Goal: Task Accomplishment & Management: Manage account settings

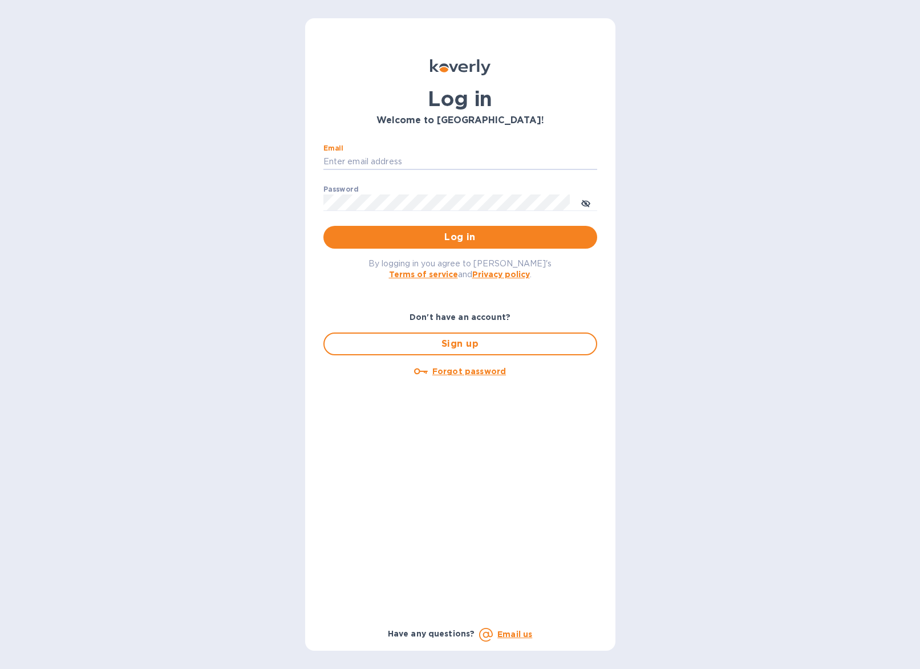
type input "[EMAIL_ADDRESS][DOMAIN_NAME]"
click at [499, 235] on span "Log in" at bounding box center [459, 237] width 255 height 14
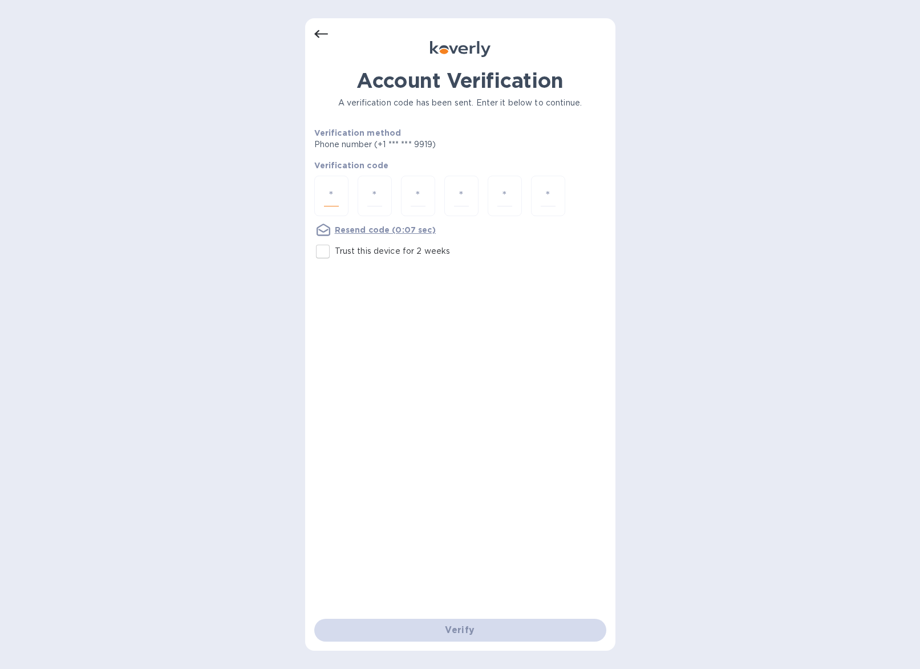
click at [324, 193] on input "number" at bounding box center [331, 195] width 15 height 21
type input "3"
type input "4"
type input "8"
type input "9"
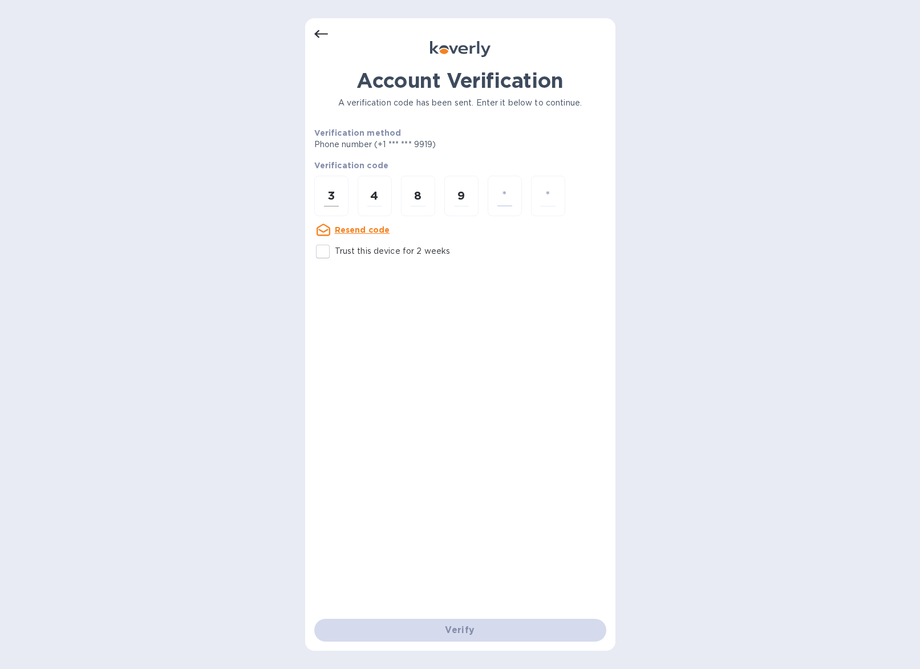
type input "3"
type input "2"
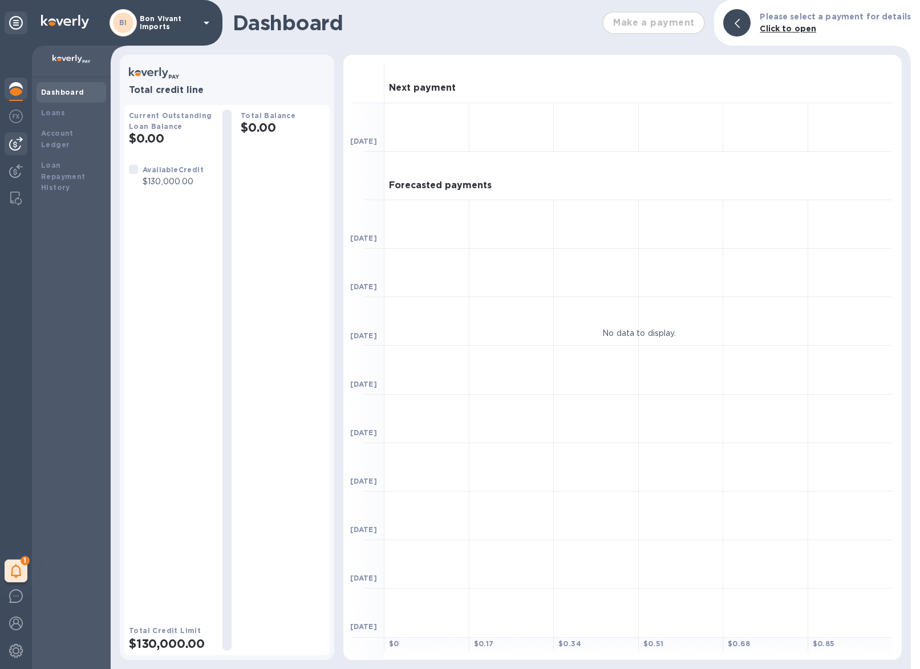
click at [17, 141] on img at bounding box center [16, 144] width 14 height 14
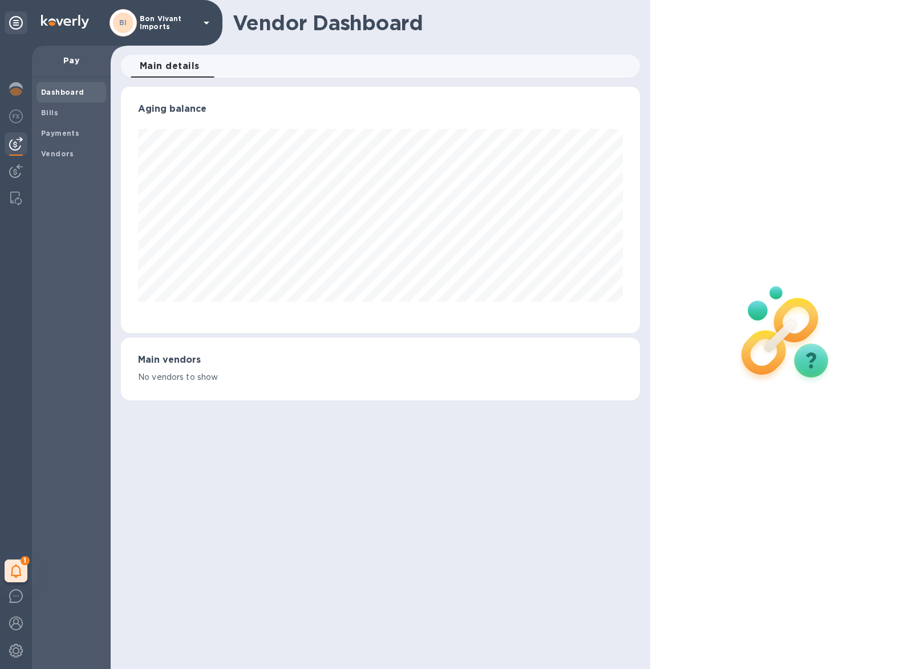
scroll to position [246, 519]
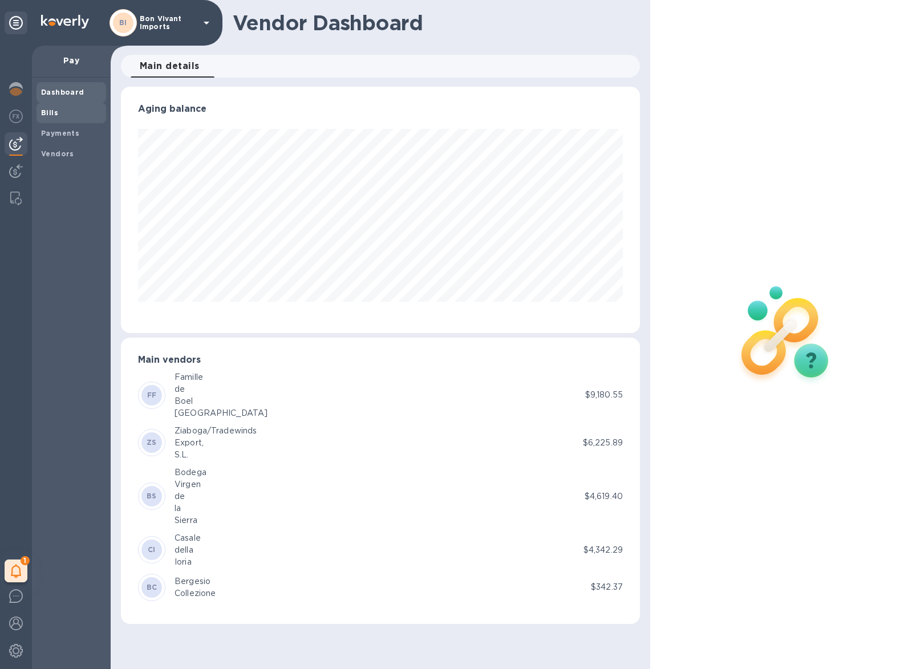
click at [59, 109] on span "Bills" at bounding box center [71, 112] width 60 height 11
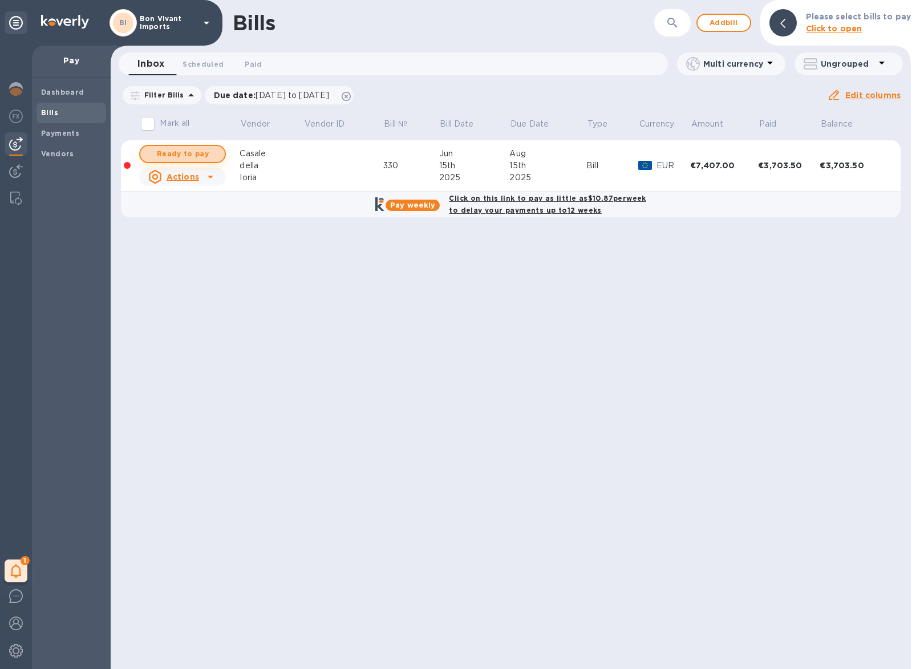
click at [196, 153] on span "Ready to pay" at bounding box center [182, 154] width 66 height 14
checkbox input "true"
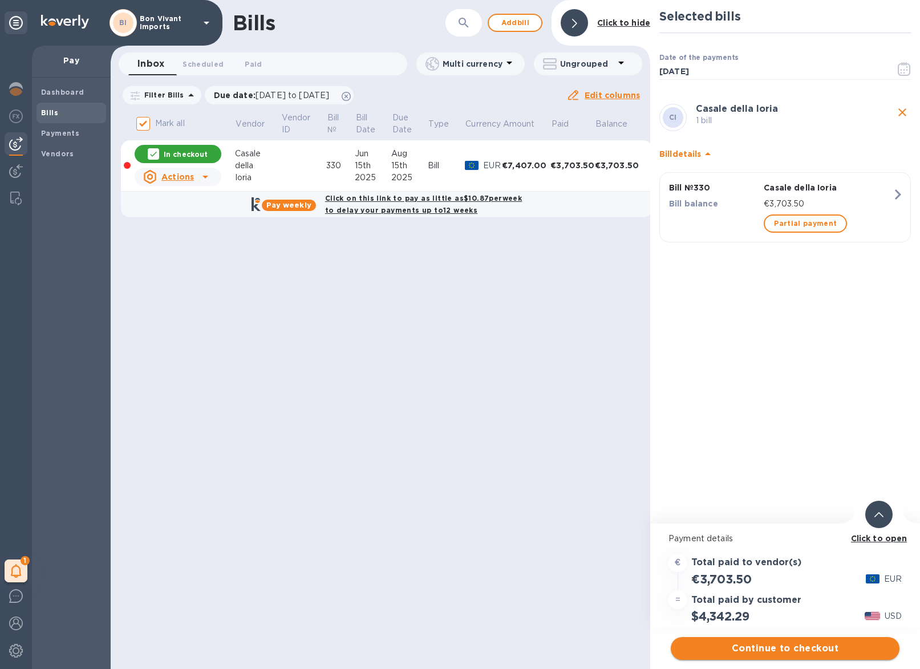
click at [750, 649] on span "Continue to checkout" at bounding box center [785, 648] width 210 height 14
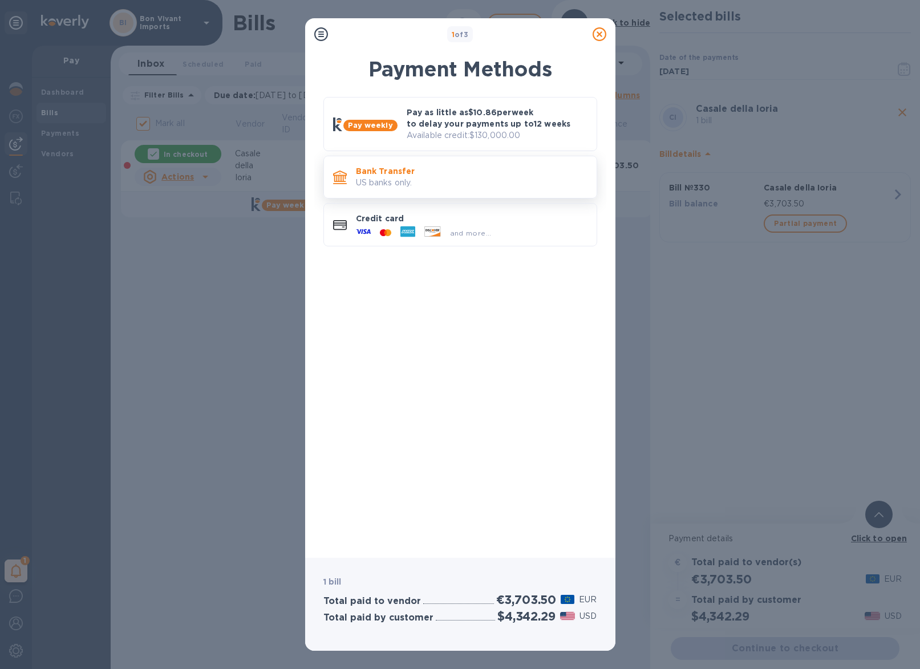
click at [490, 165] on p "Bank Transfer" at bounding box center [471, 170] width 231 height 11
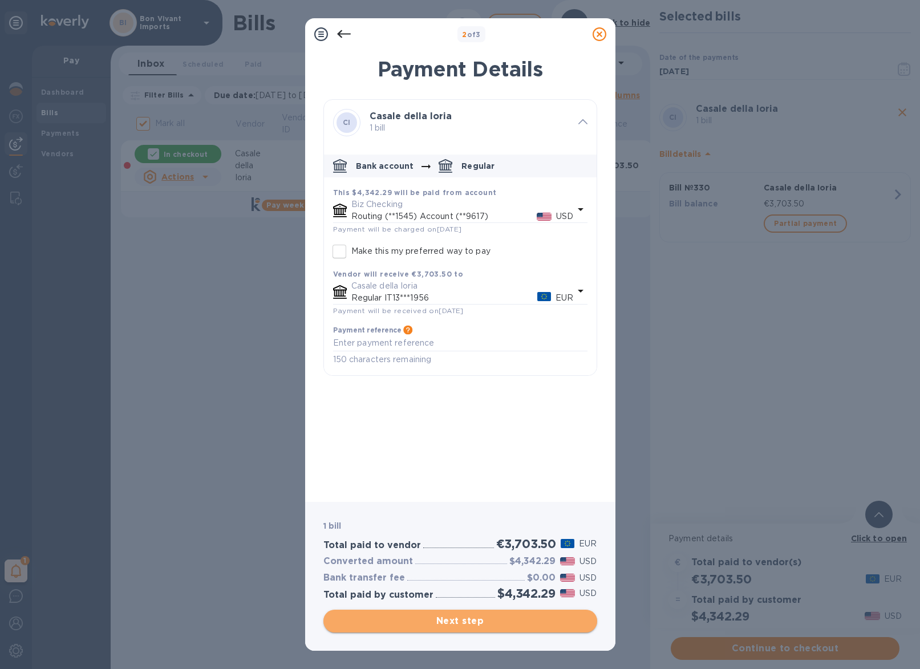
click at [534, 622] on span "Next step" at bounding box center [459, 621] width 255 height 14
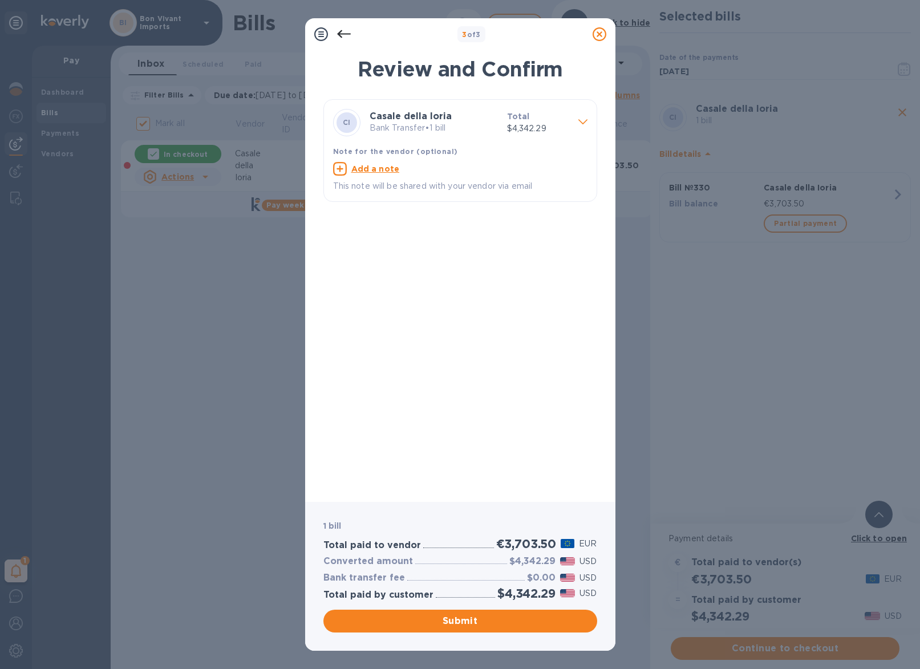
click at [391, 168] on u "Add a note" at bounding box center [375, 168] width 48 height 9
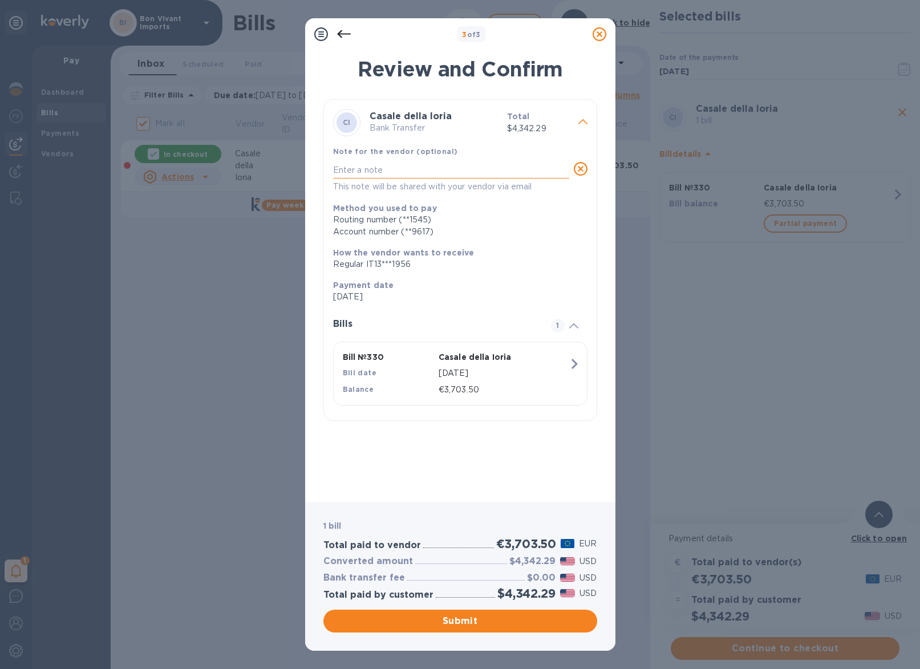
click at [385, 168] on textarea at bounding box center [451, 169] width 236 height 9
type textarea "Fattura 330, 2nd payment"
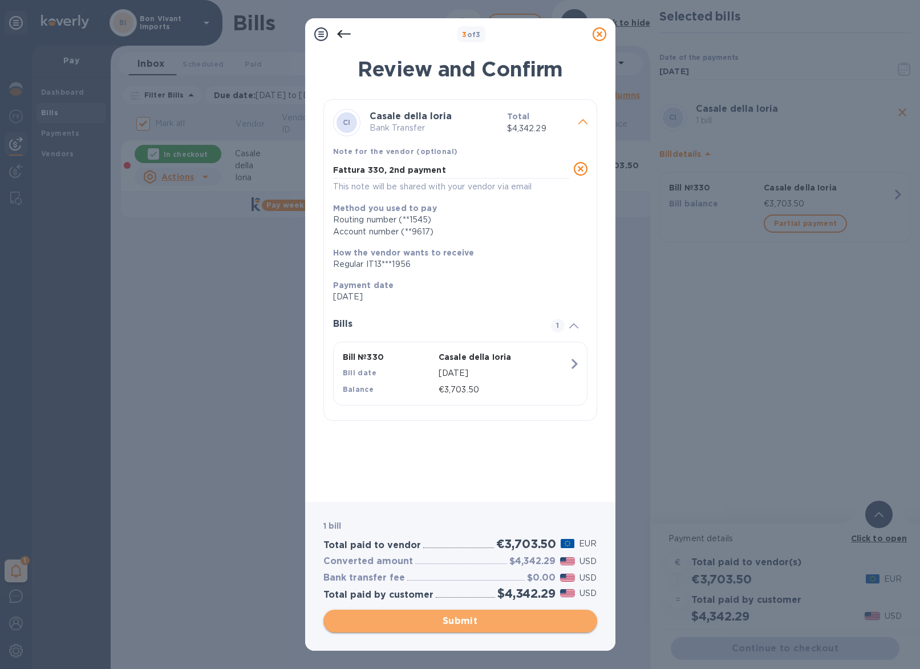
click at [529, 621] on span "Submit" at bounding box center [459, 621] width 255 height 14
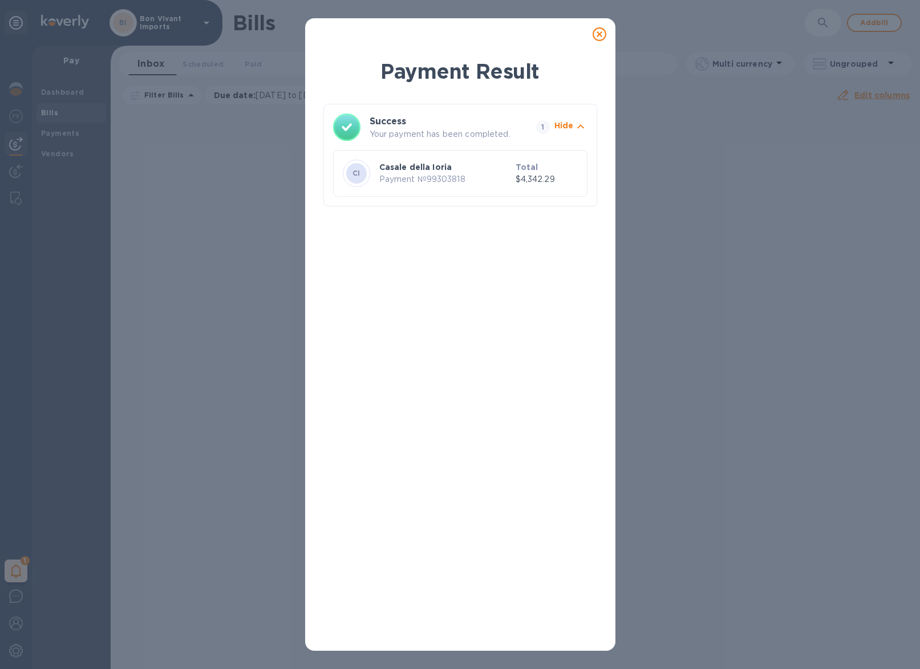
click at [481, 180] on p "Payment № 99303818" at bounding box center [445, 179] width 132 height 12
click at [597, 33] on icon at bounding box center [599, 34] width 14 height 14
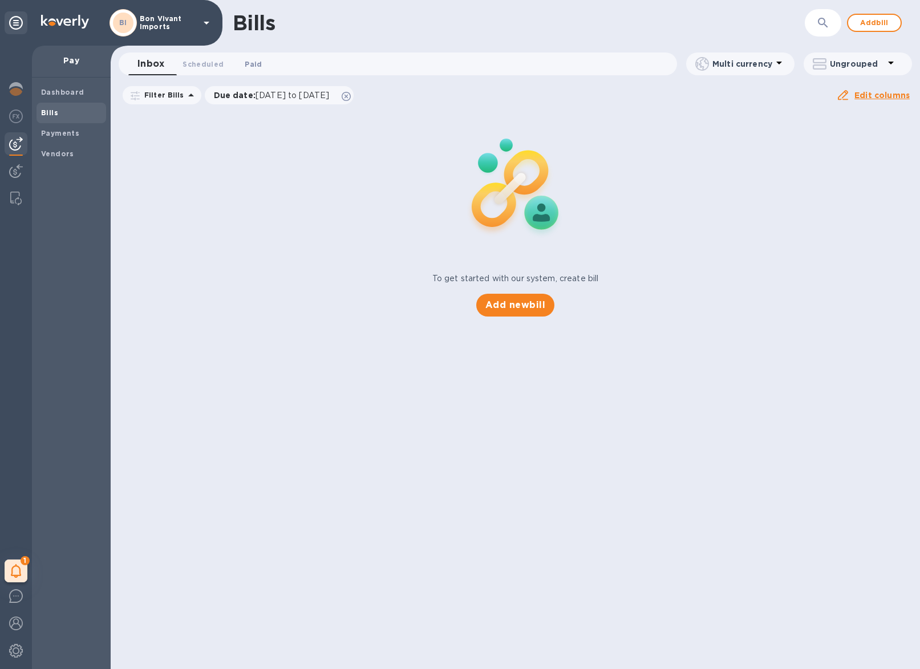
click at [257, 63] on span "Paid 0" at bounding box center [253, 64] width 17 height 12
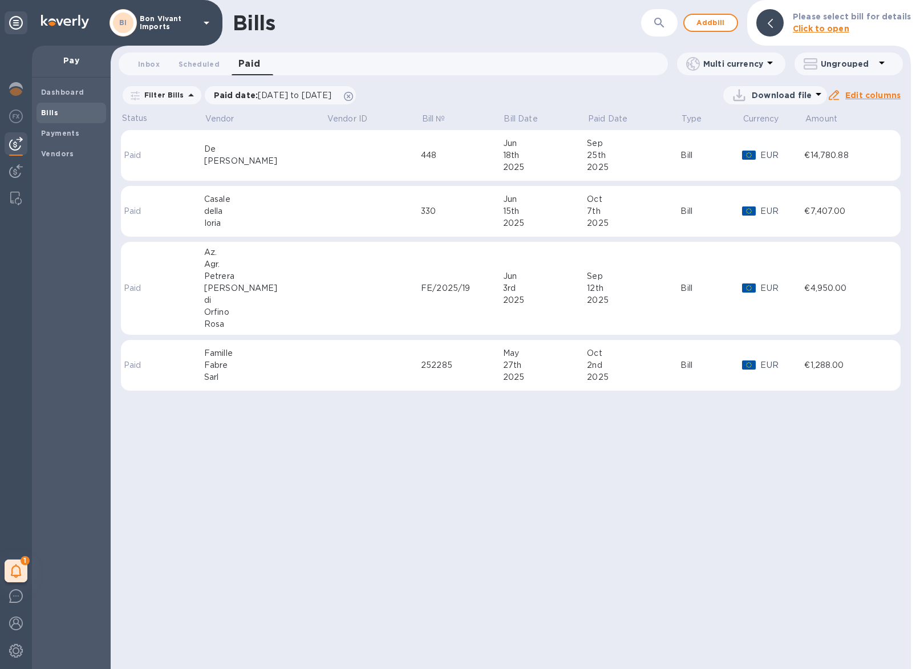
click at [621, 210] on div "7th" at bounding box center [634, 211] width 94 height 12
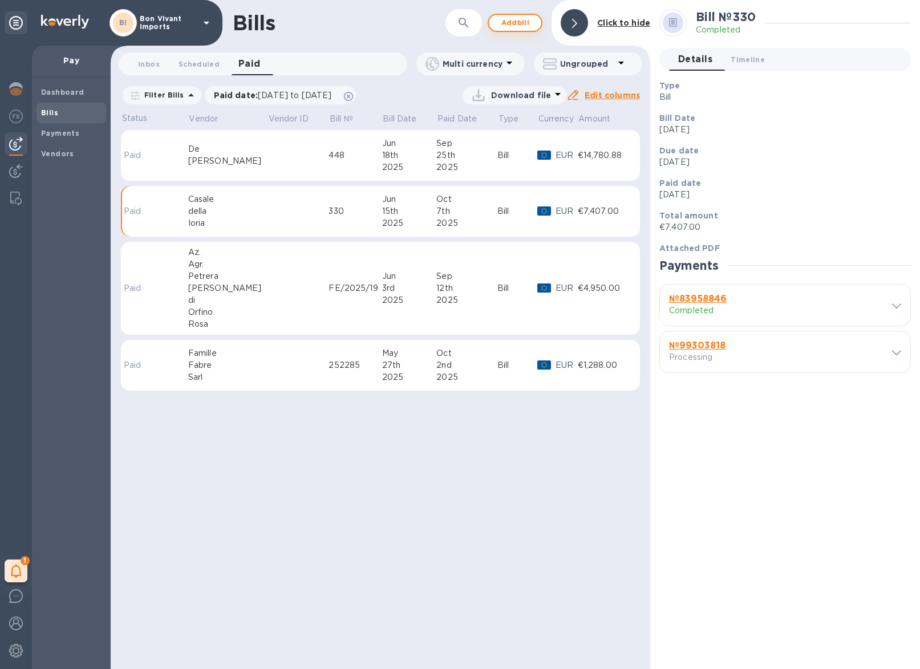
click at [514, 23] on span "Add bill" at bounding box center [515, 23] width 34 height 14
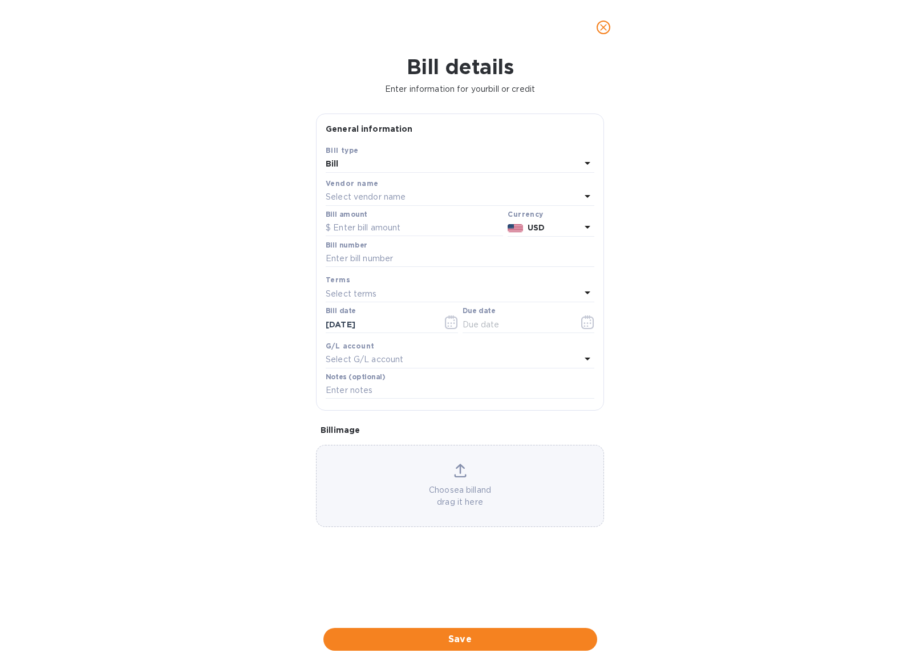
click at [469, 197] on div "Select vendor name" at bounding box center [453, 197] width 255 height 16
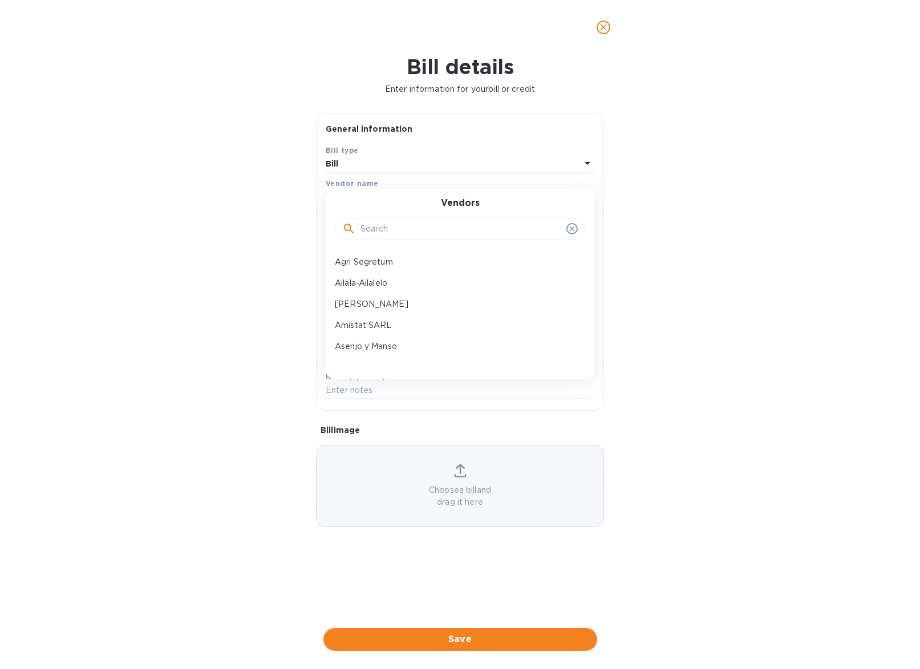
click at [439, 228] on input "text" at bounding box center [460, 229] width 201 height 17
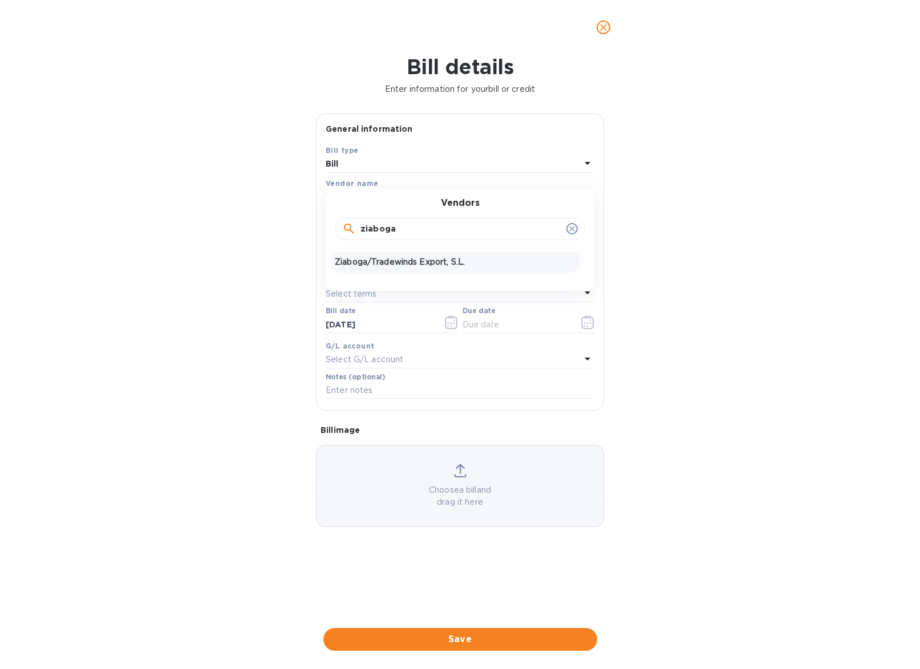
type input "ziaboga"
click at [415, 259] on p "Ziaboga/Tradewinds Export, S.L." at bounding box center [455, 262] width 241 height 12
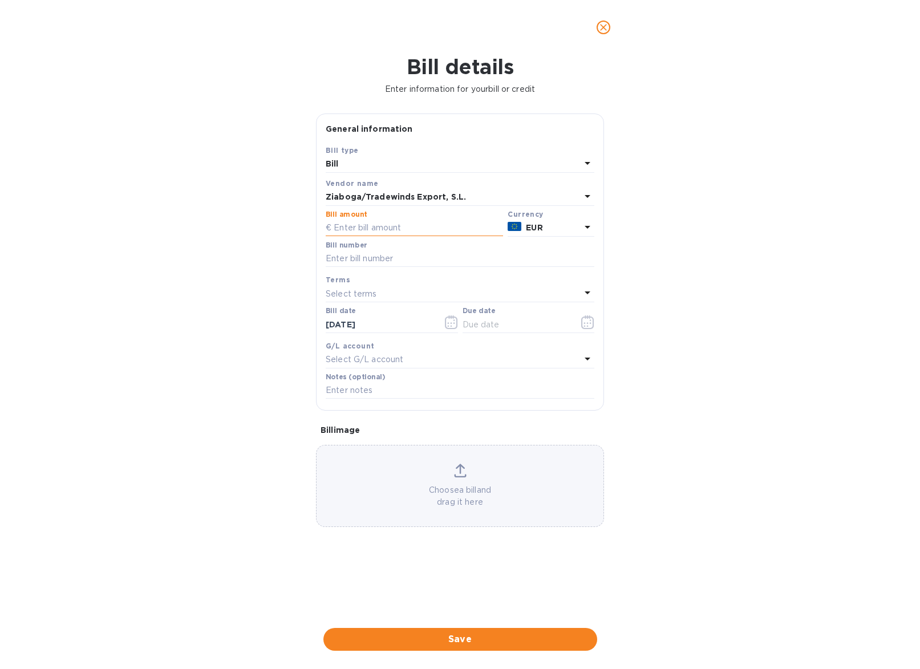
click at [384, 224] on input "text" at bounding box center [414, 228] width 177 height 17
type input "5,310"
click at [391, 256] on input "text" at bounding box center [460, 258] width 269 height 17
type input "202501"
click at [447, 320] on icon "button" at bounding box center [451, 322] width 13 height 14
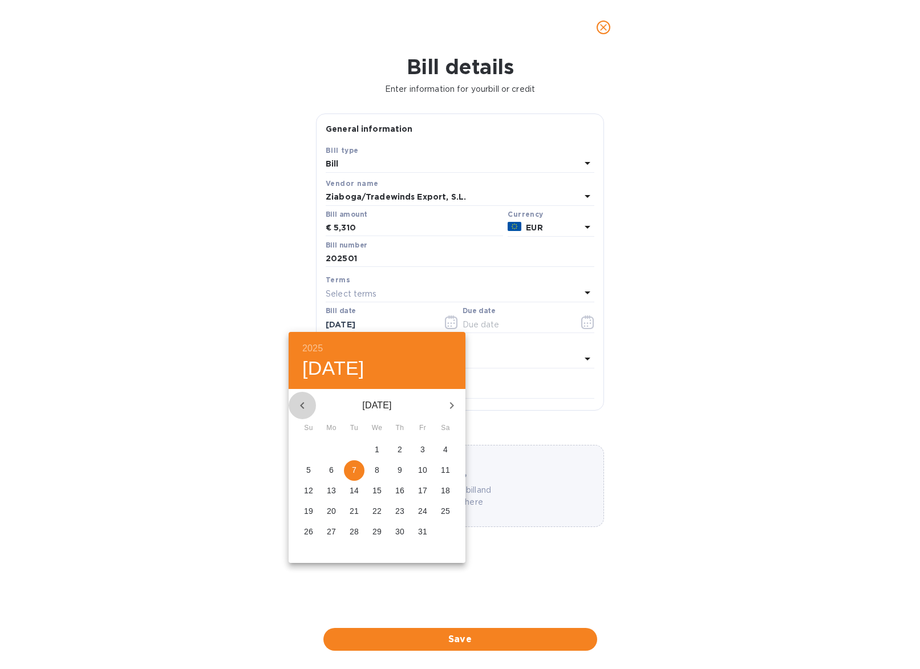
click at [309, 407] on button "button" at bounding box center [302, 405] width 27 height 27
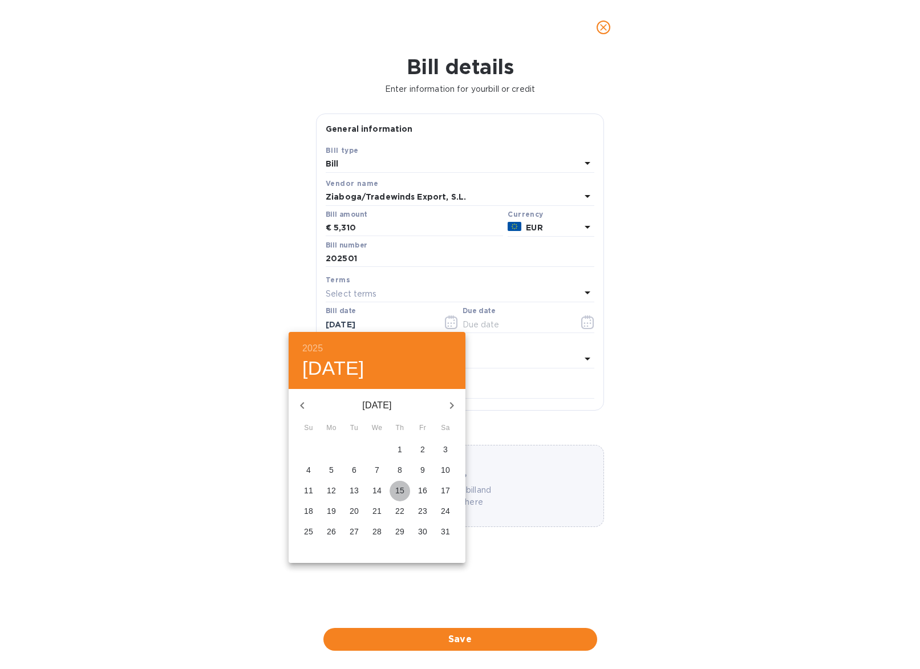
click at [402, 489] on p "15" at bounding box center [399, 490] width 9 height 11
type input "[DATE]"
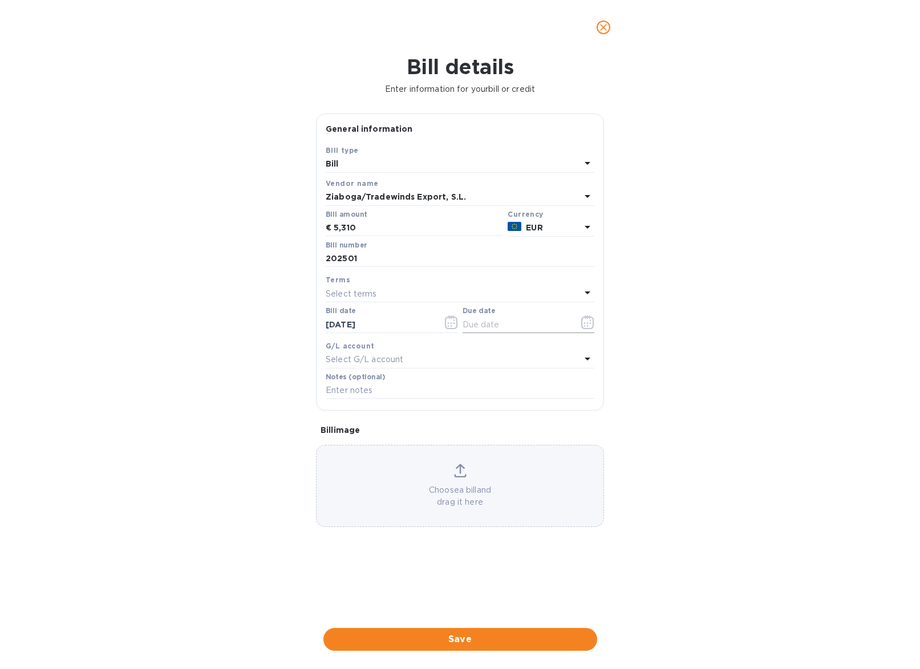
click at [586, 316] on icon "button" at bounding box center [587, 322] width 13 height 14
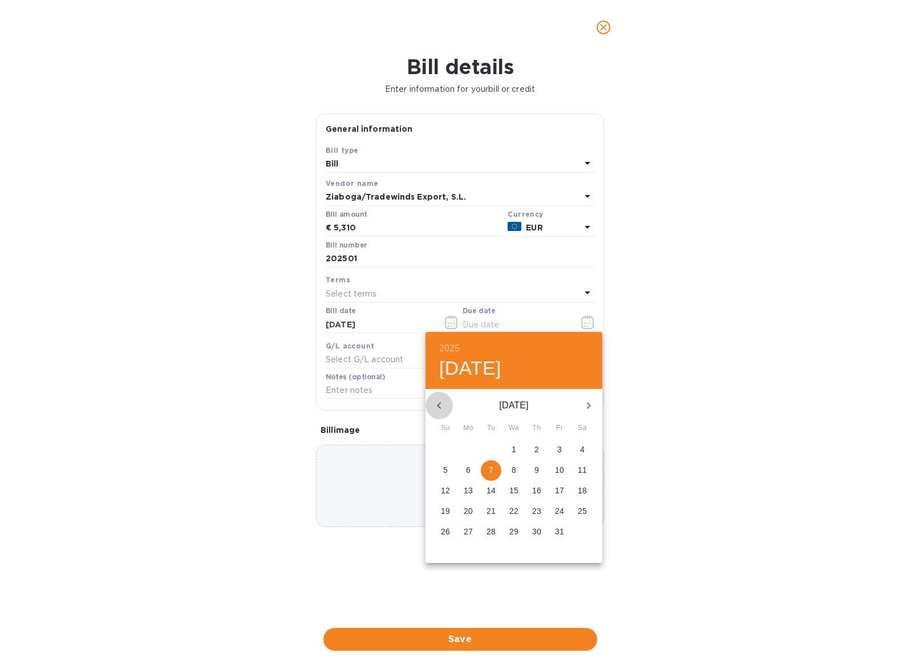
click at [438, 403] on icon "button" at bounding box center [439, 406] width 14 height 14
click at [560, 488] on p "15" at bounding box center [559, 490] width 9 height 11
type input "[DATE]"
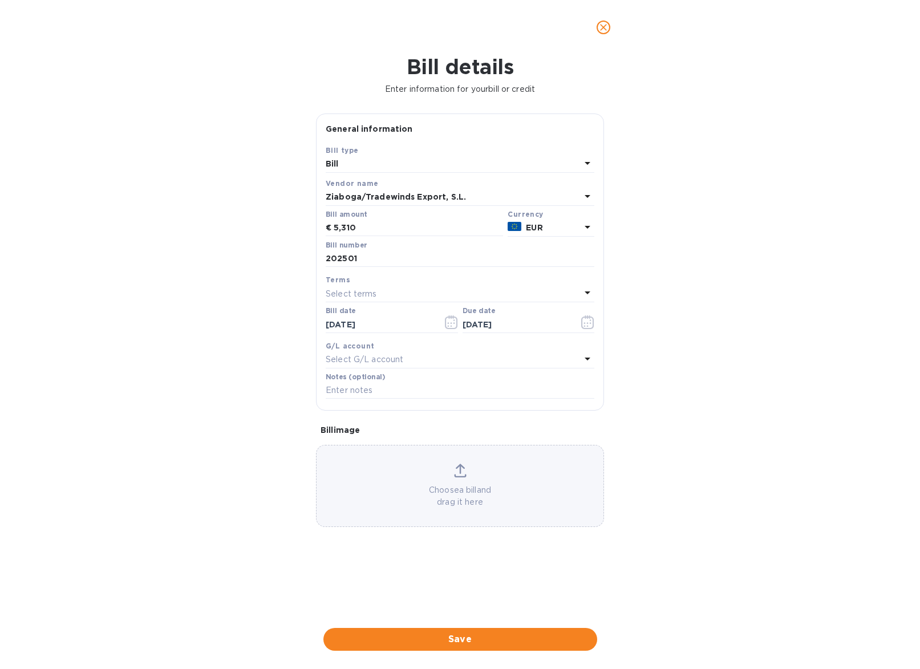
click at [522, 486] on p "Choose a bill and drag it here" at bounding box center [459, 496] width 287 height 24
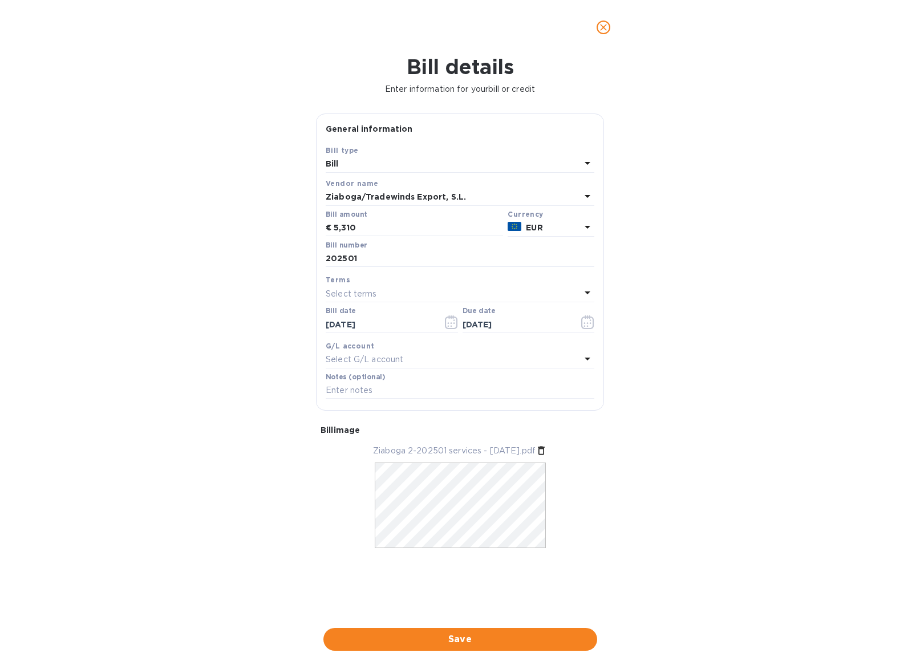
click at [323, 257] on div "Bill number 202501" at bounding box center [459, 255] width 273 height 33
click at [326, 258] on input "202501" at bounding box center [460, 258] width 269 height 17
type input "02 202501"
click at [546, 632] on span "Save" at bounding box center [459, 639] width 255 height 14
click at [875, 607] on icon "Close" at bounding box center [875, 609] width 11 height 11
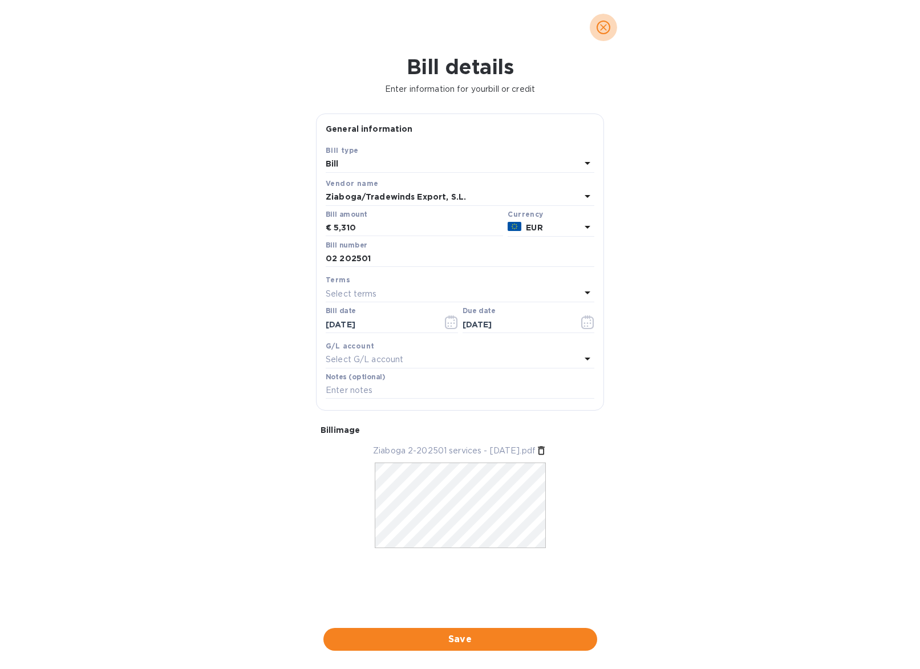
click at [605, 23] on icon "close" at bounding box center [603, 27] width 11 height 11
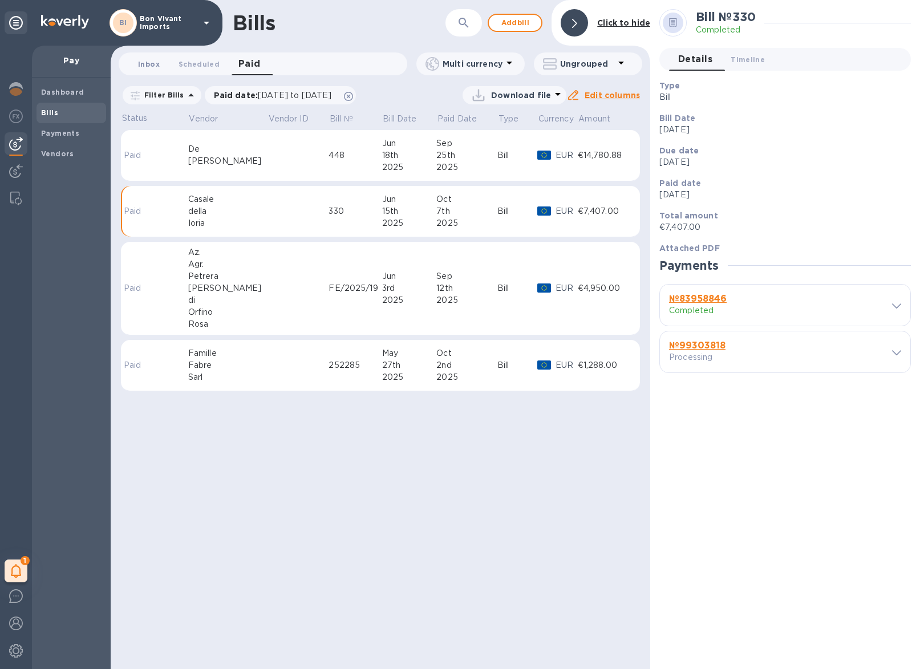
click at [155, 62] on span "Inbox 0" at bounding box center [149, 64] width 22 height 12
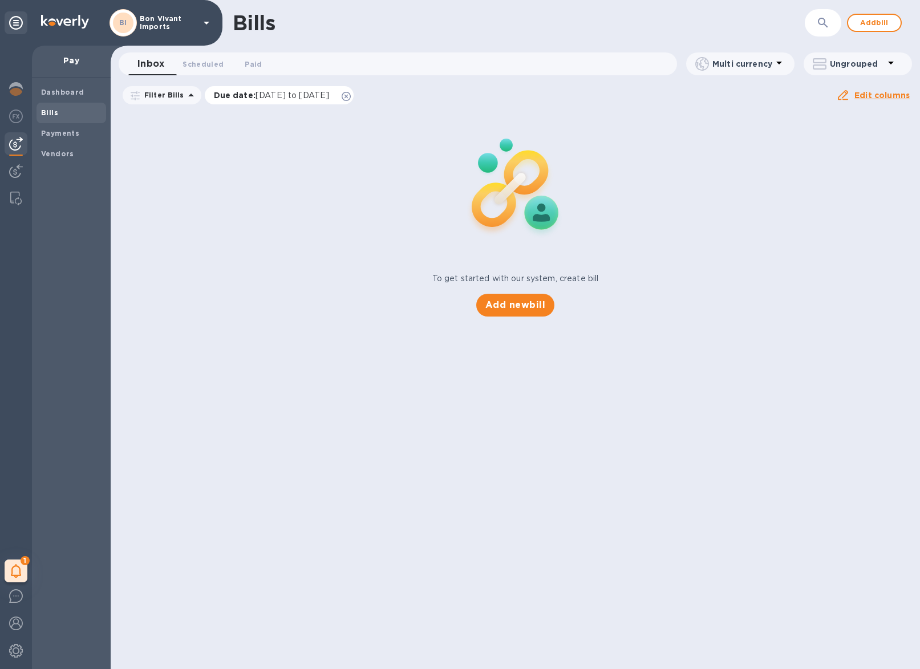
click at [278, 95] on span "[DATE] to [DATE]" at bounding box center [292, 95] width 74 height 9
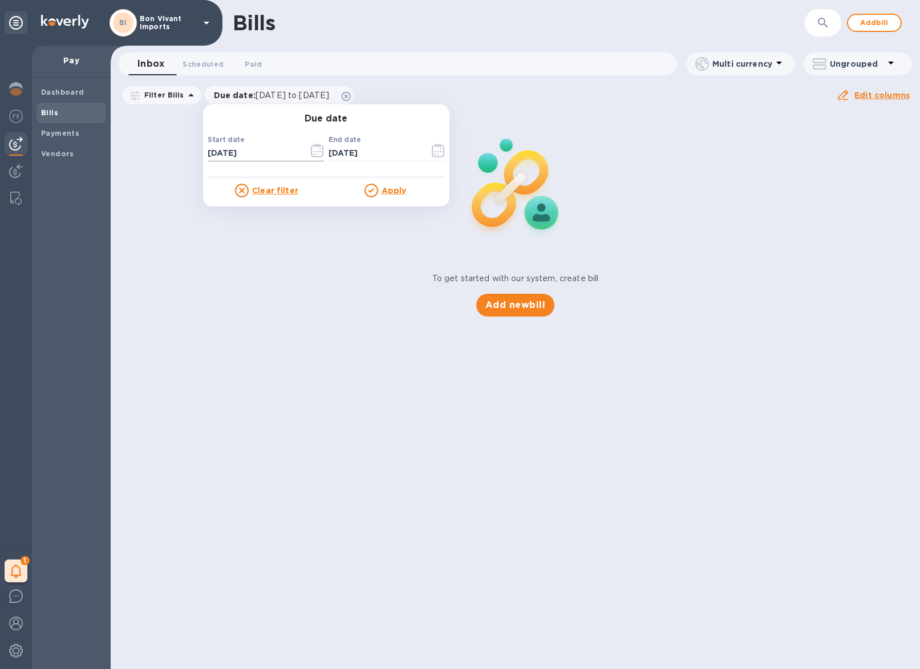
click at [311, 150] on icon "button" at bounding box center [317, 151] width 13 height 14
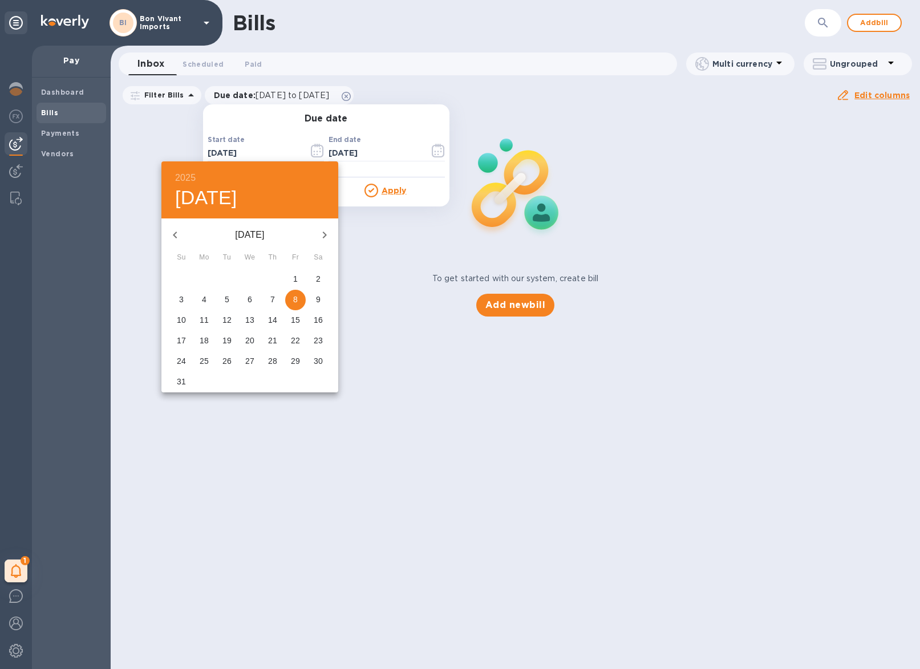
click at [176, 237] on icon "button" at bounding box center [175, 235] width 14 height 14
click at [176, 237] on icon "button" at bounding box center [175, 234] width 4 height 7
click at [247, 300] on p "11" at bounding box center [249, 299] width 9 height 11
type input "[DATE]"
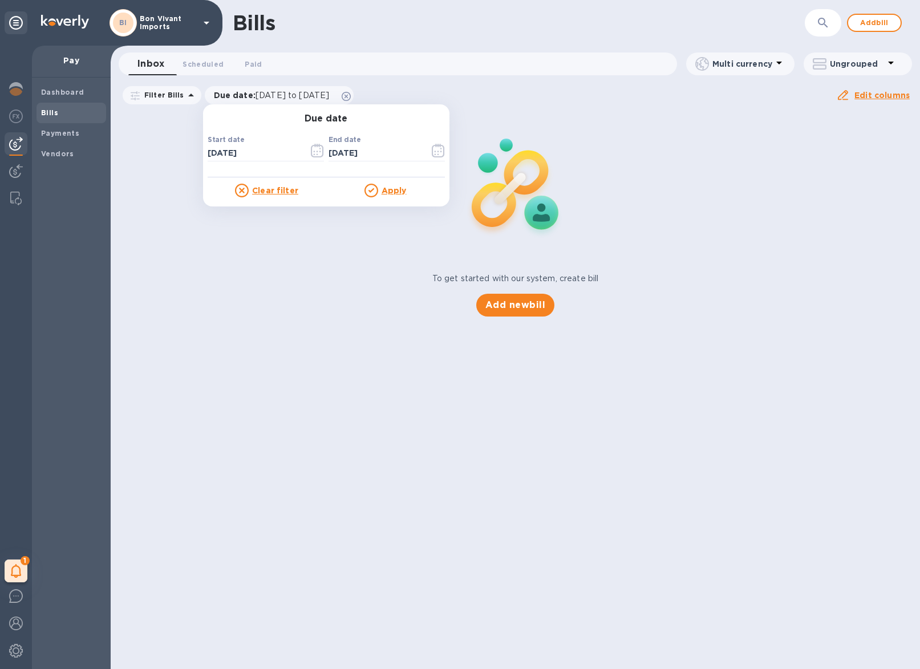
click at [387, 189] on u "Apply" at bounding box center [393, 190] width 25 height 9
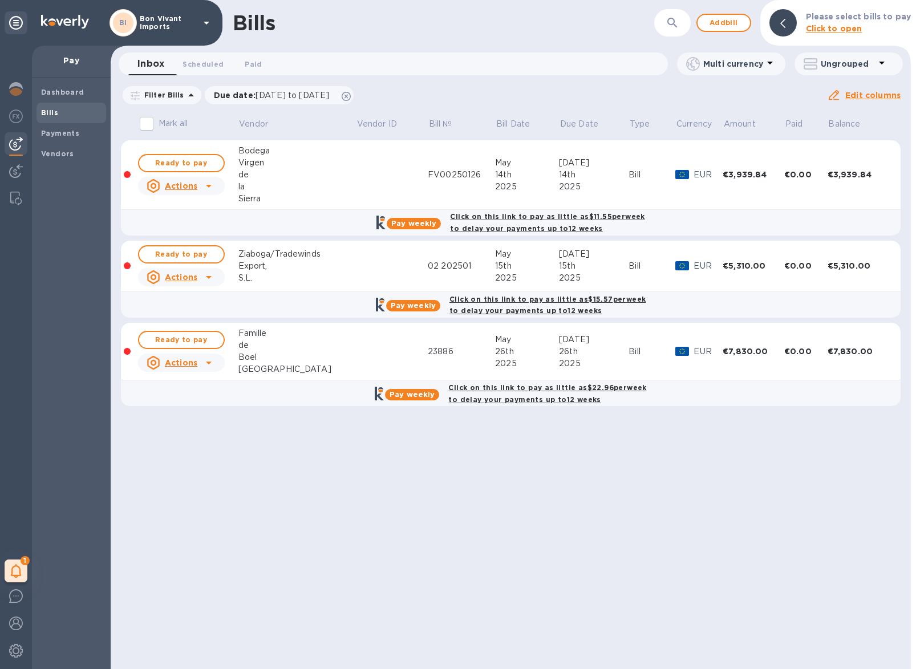
scroll to position [0, 1]
click at [194, 249] on span "Ready to pay" at bounding box center [181, 254] width 66 height 14
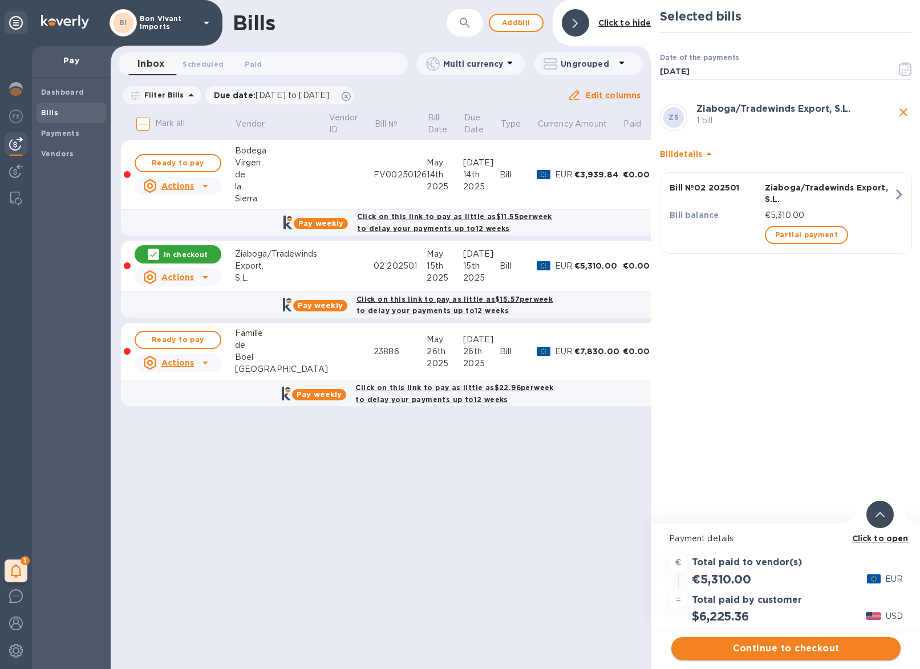
click at [792, 651] on span "Continue to checkout" at bounding box center [785, 648] width 211 height 14
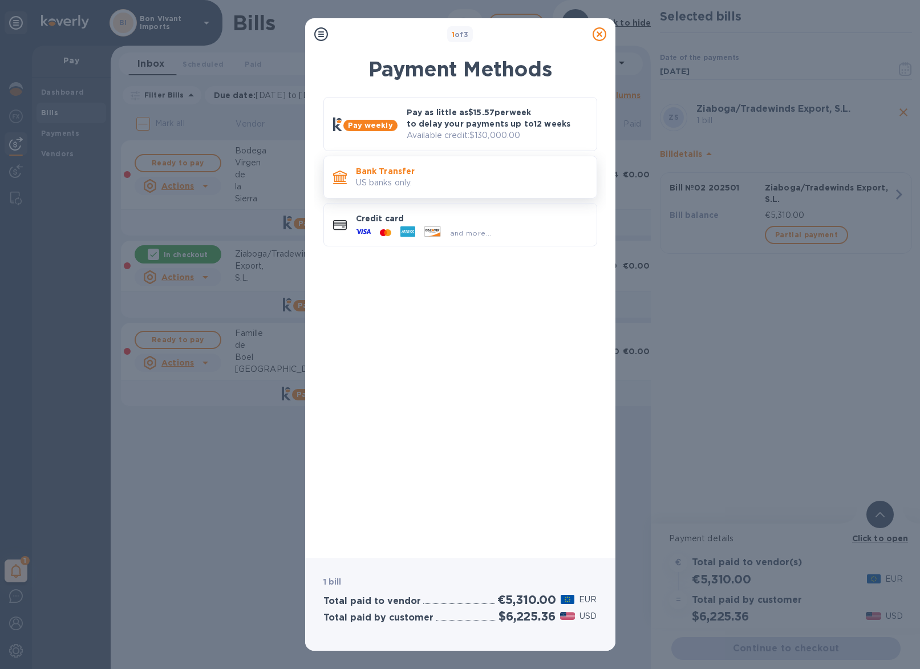
click at [414, 169] on p "Bank Transfer" at bounding box center [471, 170] width 231 height 11
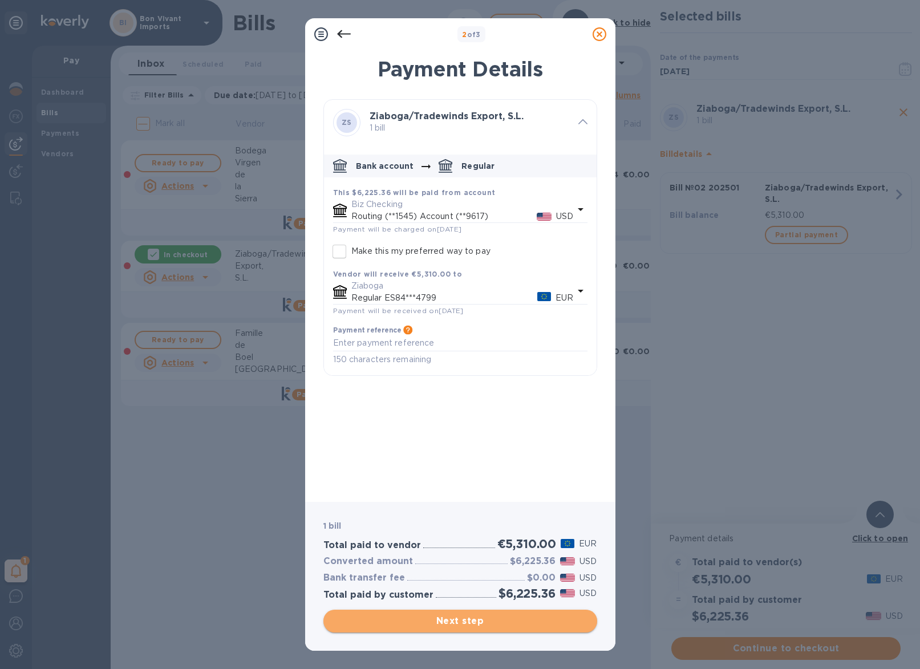
click at [492, 623] on span "Next step" at bounding box center [459, 621] width 255 height 14
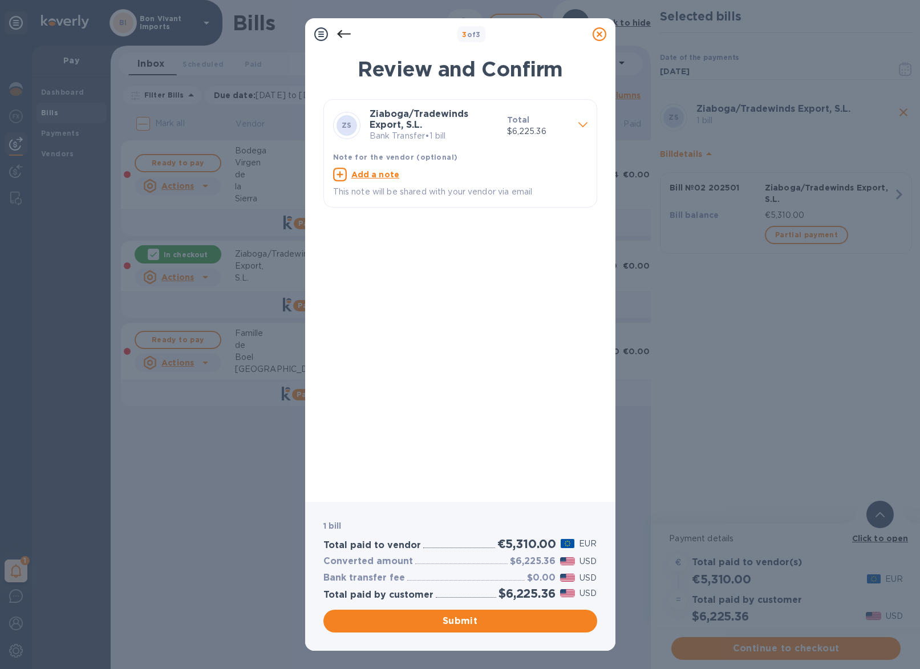
click at [376, 173] on u "Add a note" at bounding box center [375, 174] width 48 height 9
click at [376, 173] on textarea at bounding box center [451, 175] width 236 height 9
click at [397, 175] on textarea "Factura 02 2092501" at bounding box center [451, 175] width 236 height 9
type textarea "Factura 02 202501"
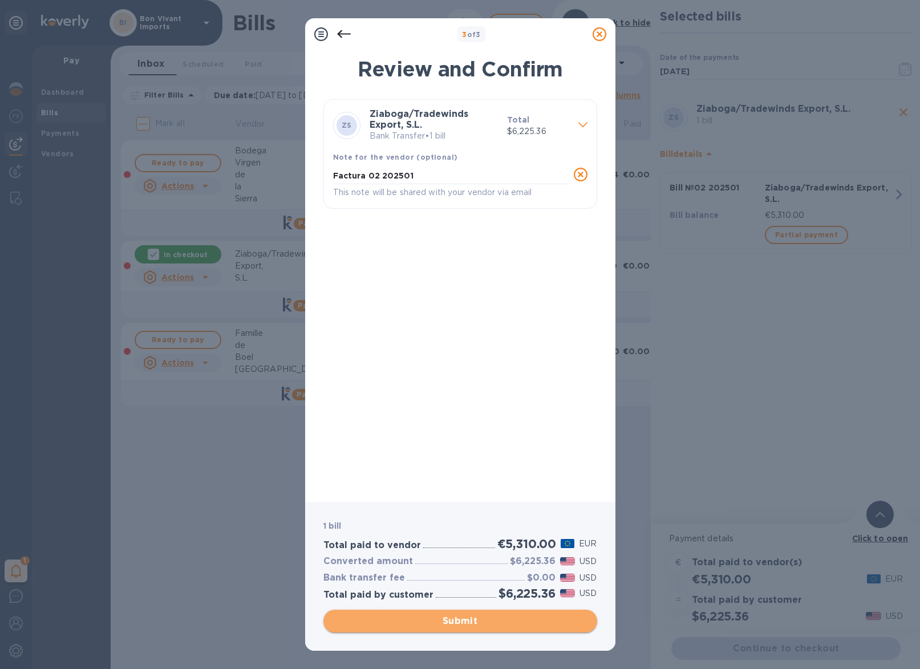
click at [506, 623] on span "Submit" at bounding box center [459, 621] width 255 height 14
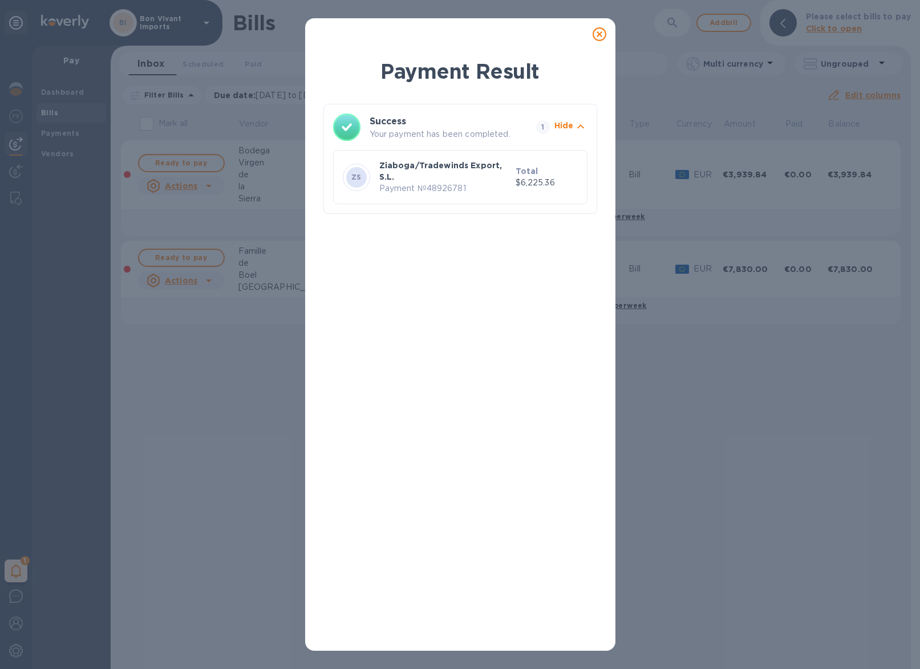
click at [599, 31] on icon at bounding box center [599, 34] width 14 height 14
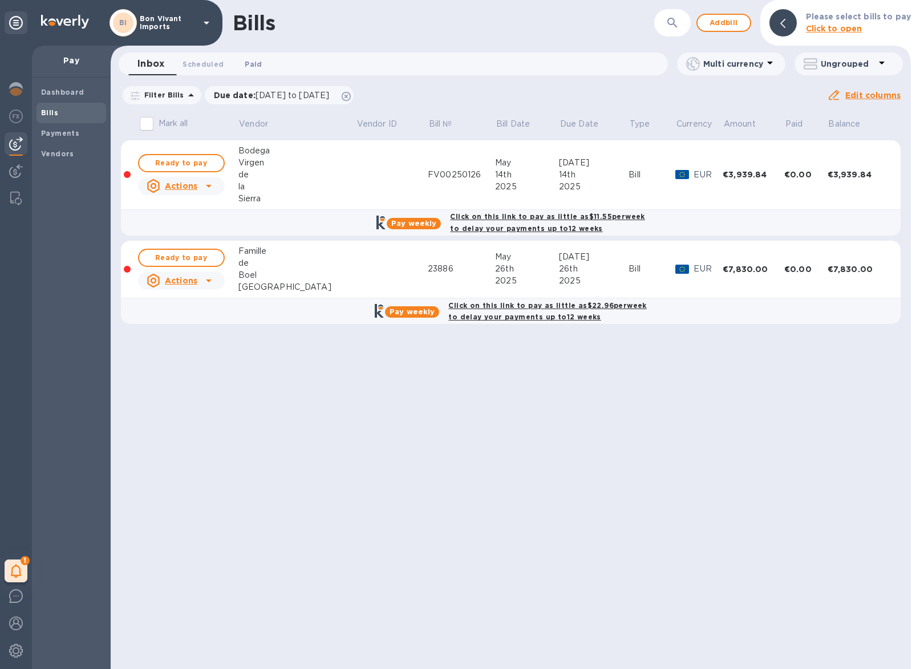
click at [262, 65] on span "Paid 0" at bounding box center [253, 64] width 17 height 12
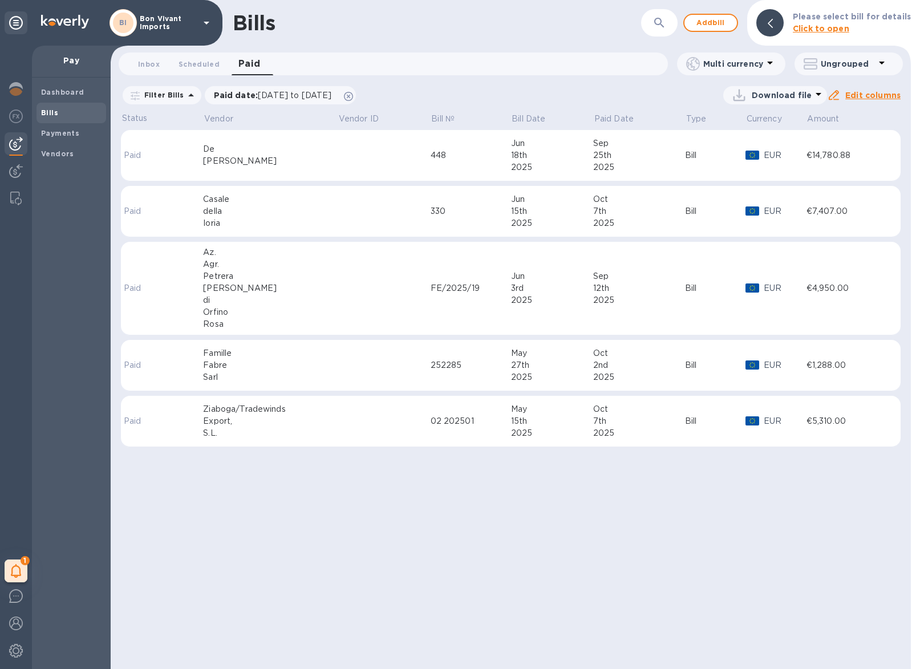
click at [386, 416] on td at bounding box center [384, 421] width 93 height 51
